Goal: Task Accomplishment & Management: Complete application form

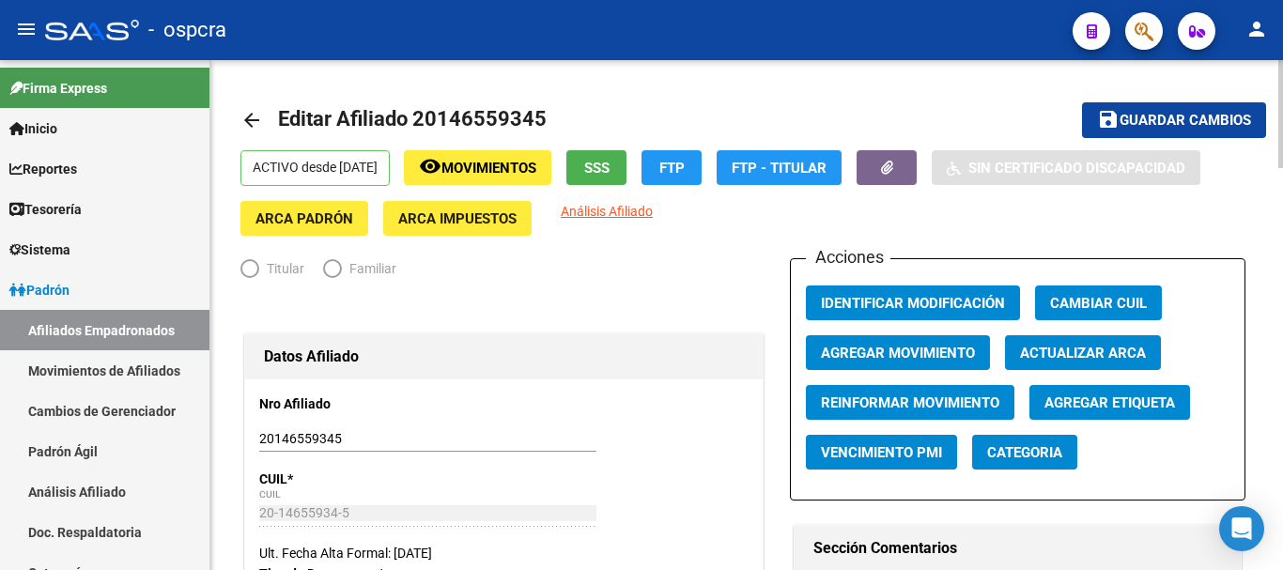
radio input "true"
type input "30-52788301-2"
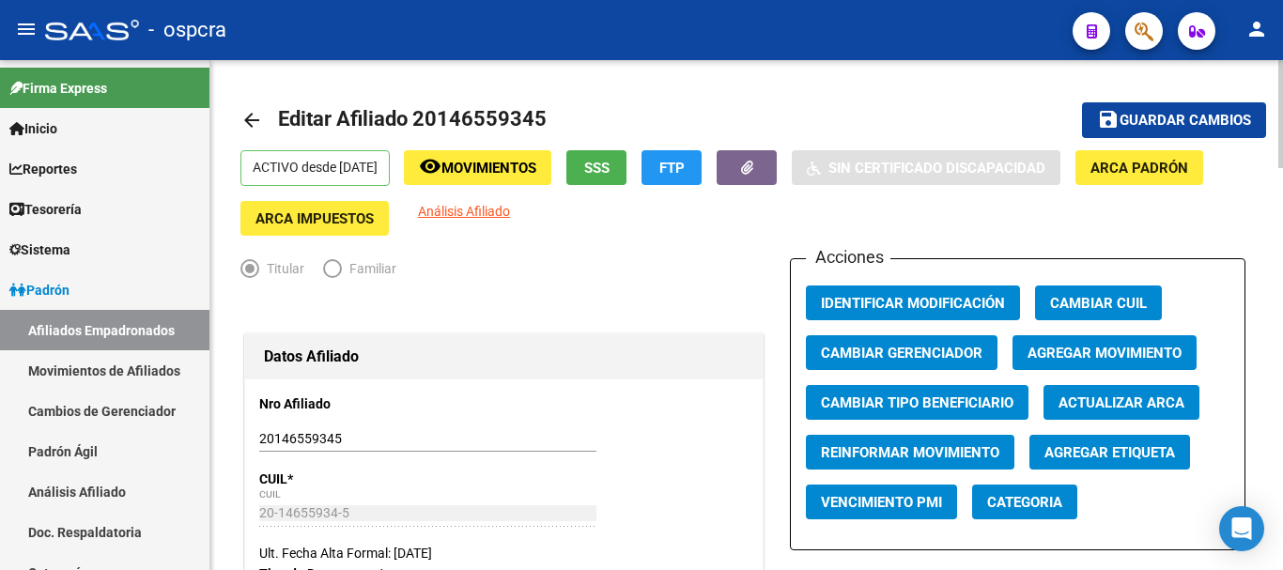
click at [257, 125] on mat-icon "arrow_back" at bounding box center [251, 120] width 23 height 23
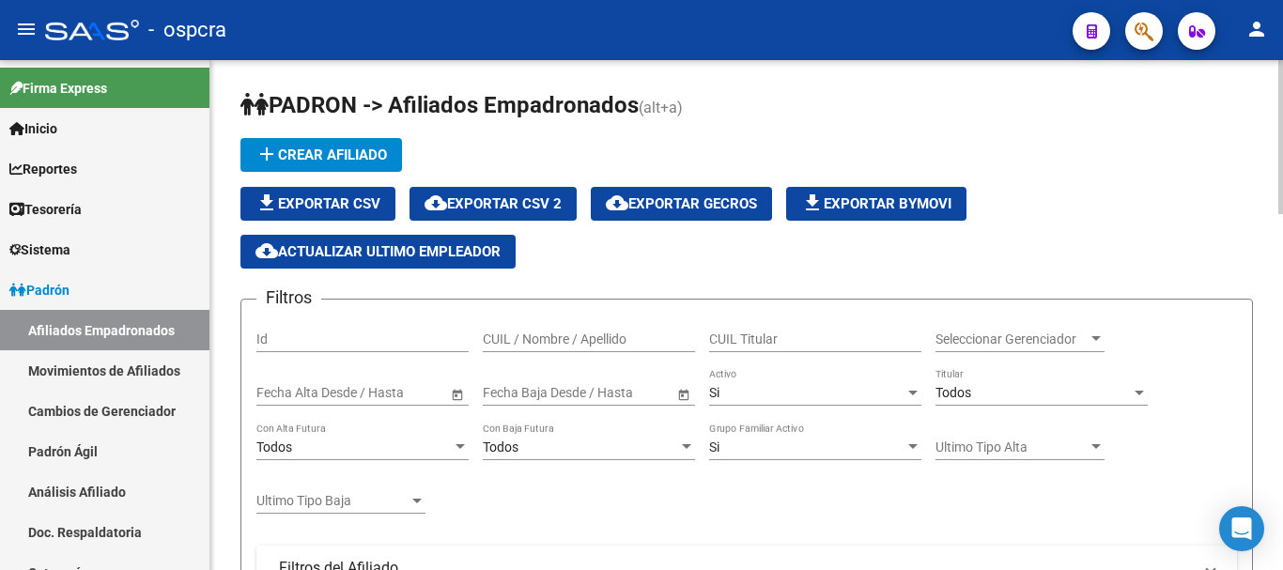
click at [562, 350] on div "CUIL / Nombre / Apellido" at bounding box center [589, 334] width 212 height 38
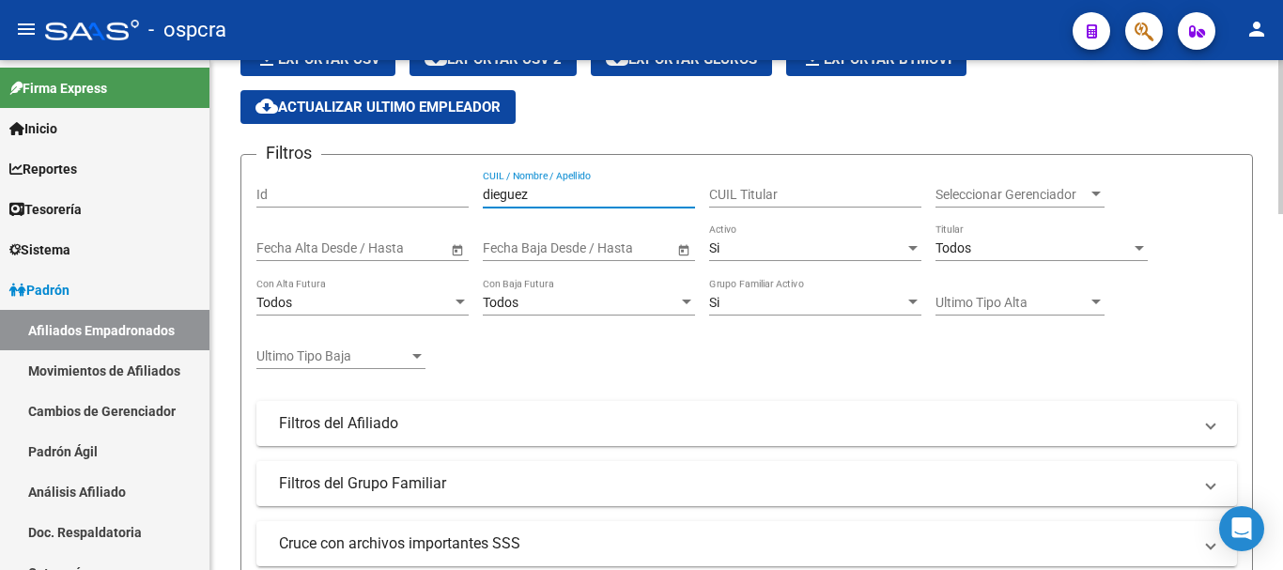
scroll to position [563, 0]
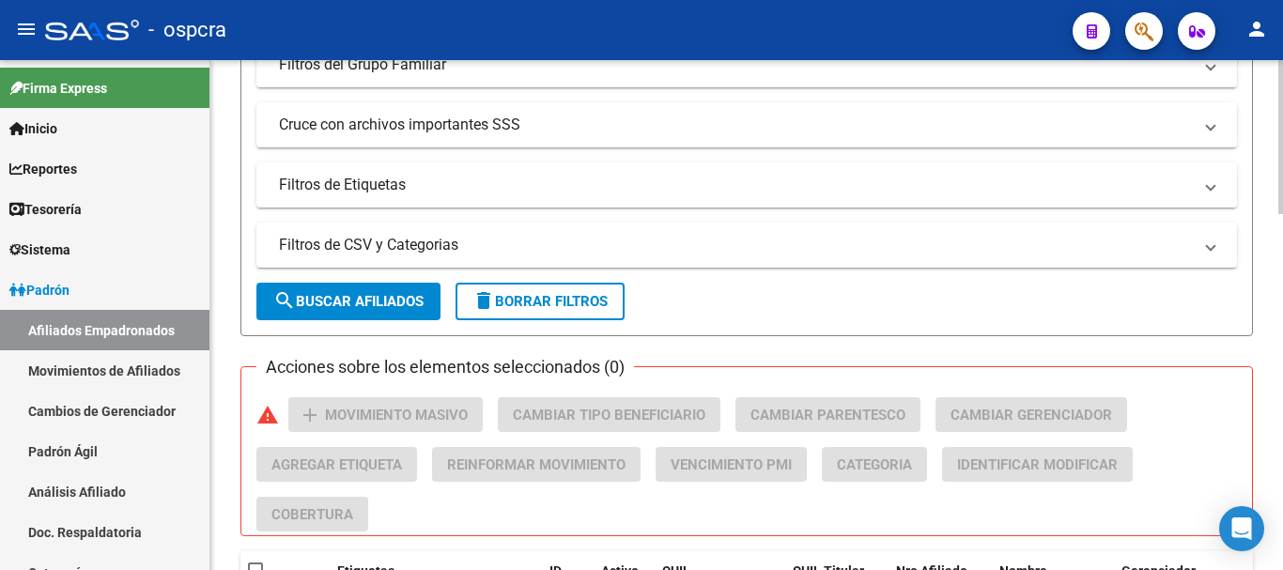
type input "dieguez"
click at [350, 293] on span "search Buscar Afiliados" at bounding box center [348, 301] width 150 height 17
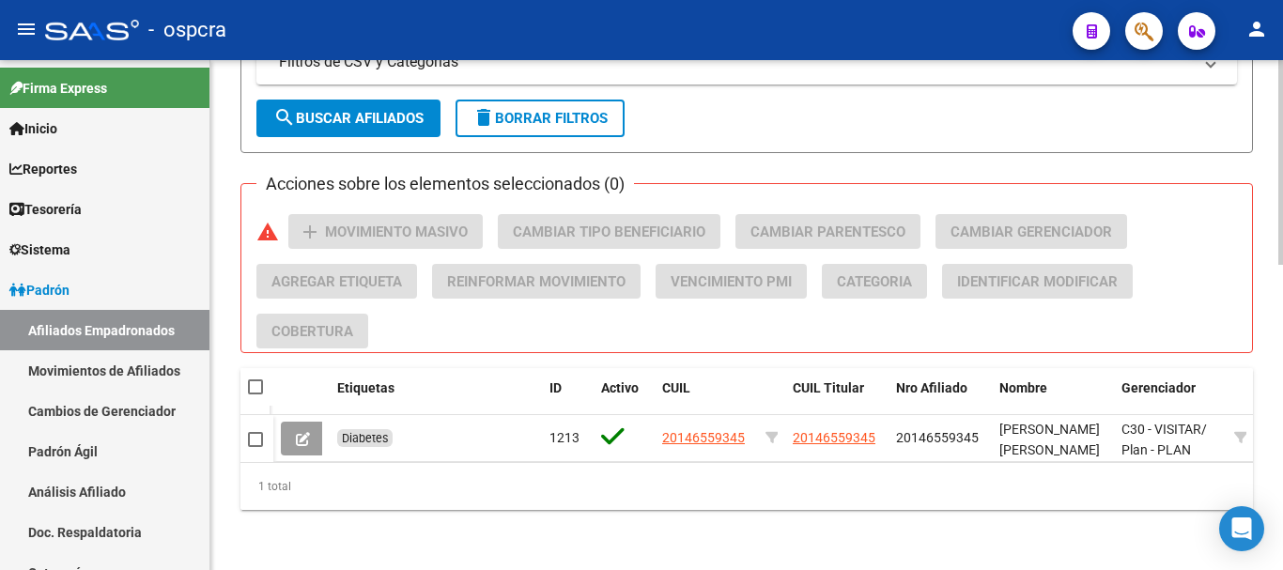
scroll to position [761, 0]
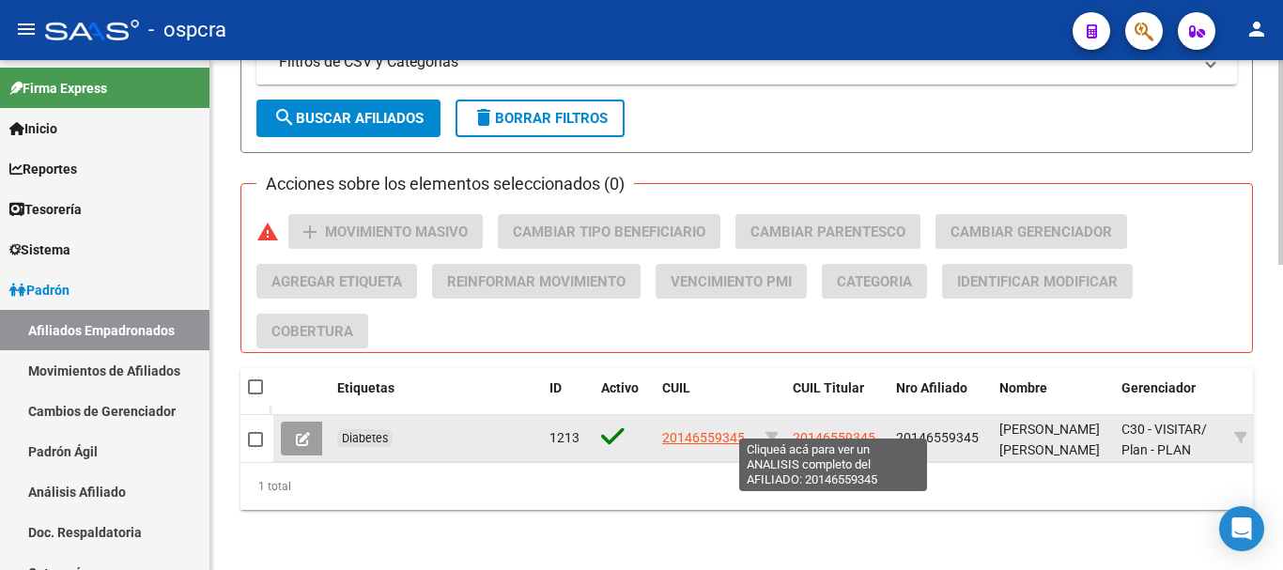
click at [847, 430] on span "20146559345" at bounding box center [834, 437] width 83 height 15
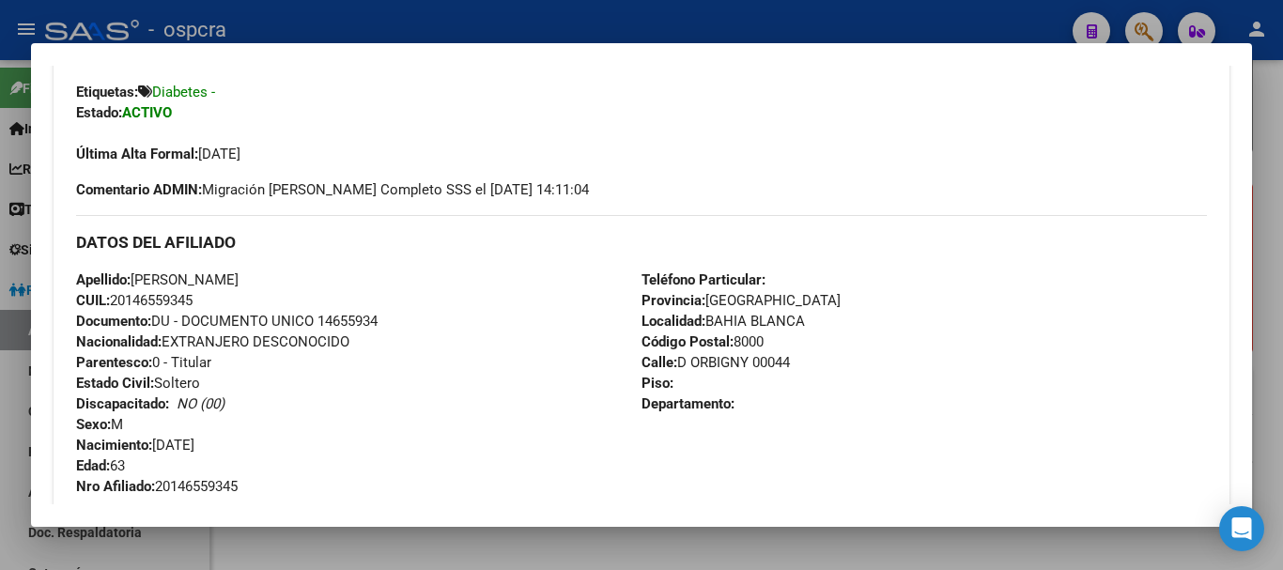
scroll to position [299, 0]
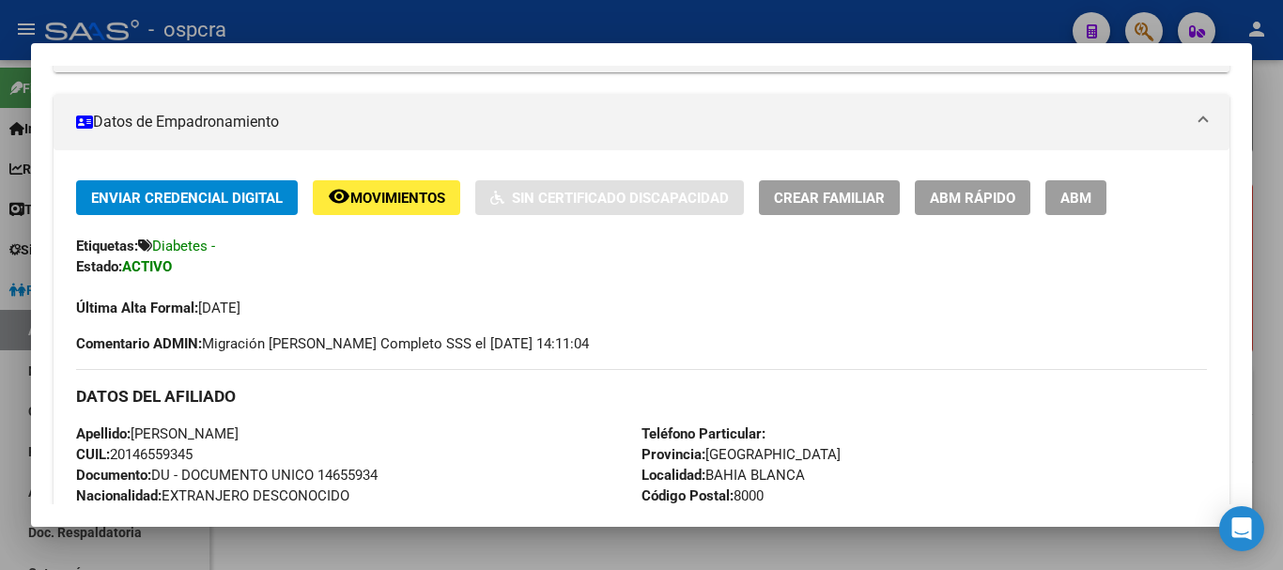
click at [9, 422] on div at bounding box center [641, 285] width 1283 height 570
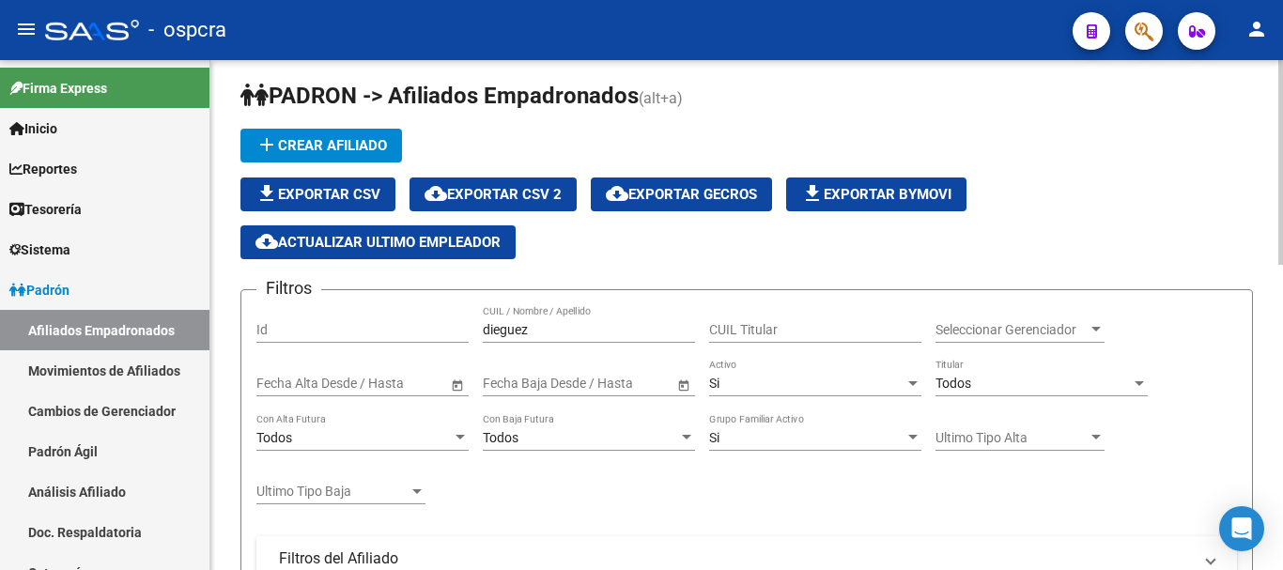
scroll to position [0, 0]
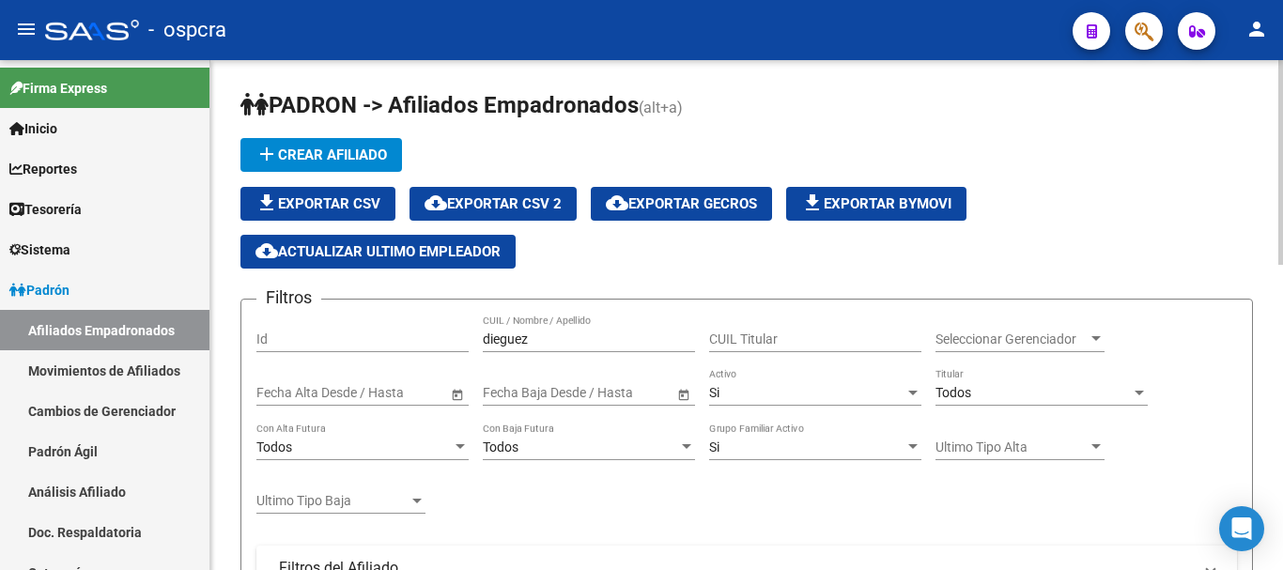
click at [620, 345] on input "dieguez" at bounding box center [589, 339] width 212 height 16
